Goal: Find contact information: Find contact information

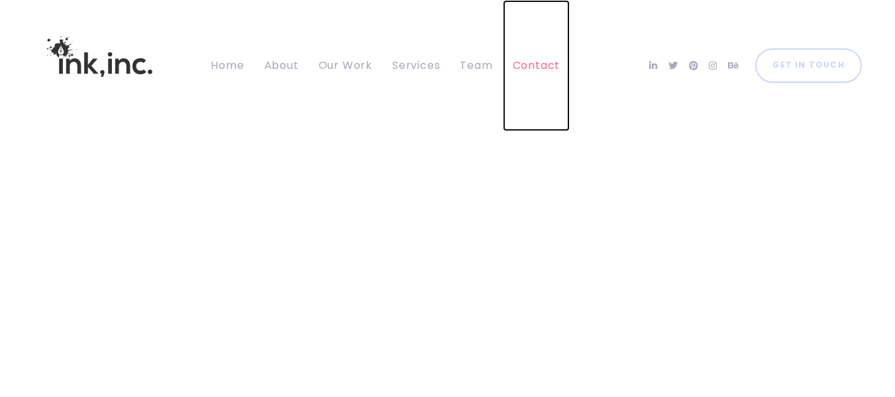
click at [527, 67] on span "Contact" at bounding box center [537, 65] width 48 height 15
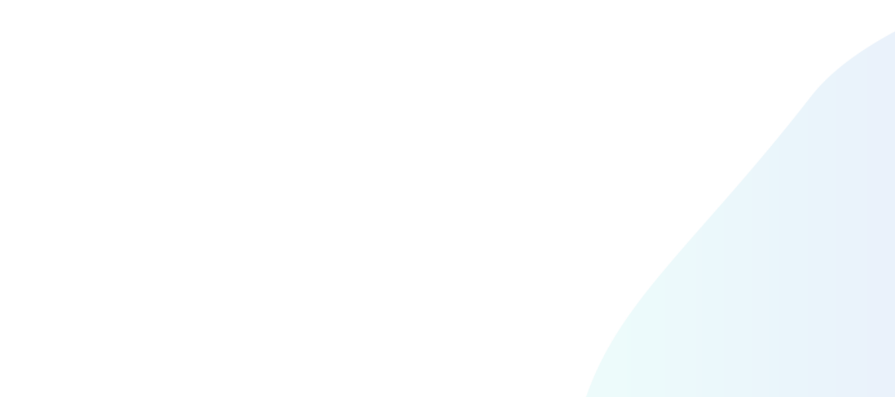
scroll to position [2745, 0]
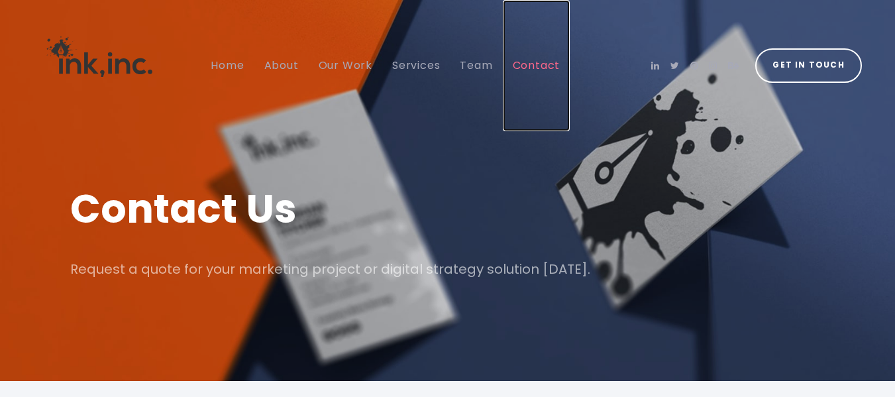
click at [526, 70] on span "Contact" at bounding box center [537, 65] width 48 height 15
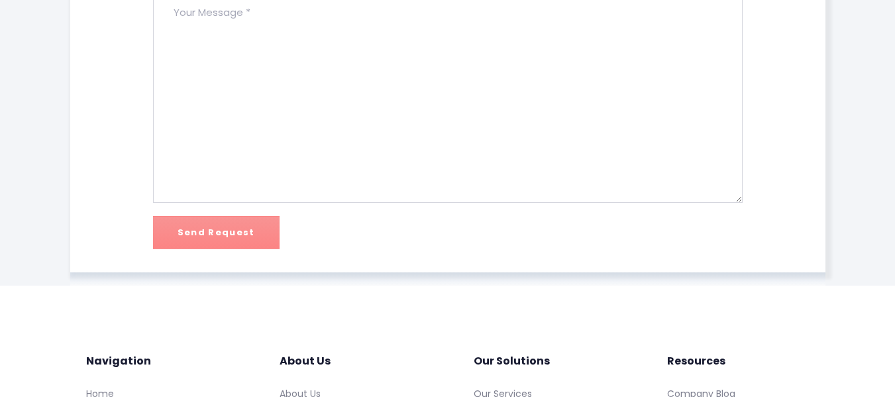
scroll to position [656, 0]
